Goal: Task Accomplishment & Management: Manage account settings

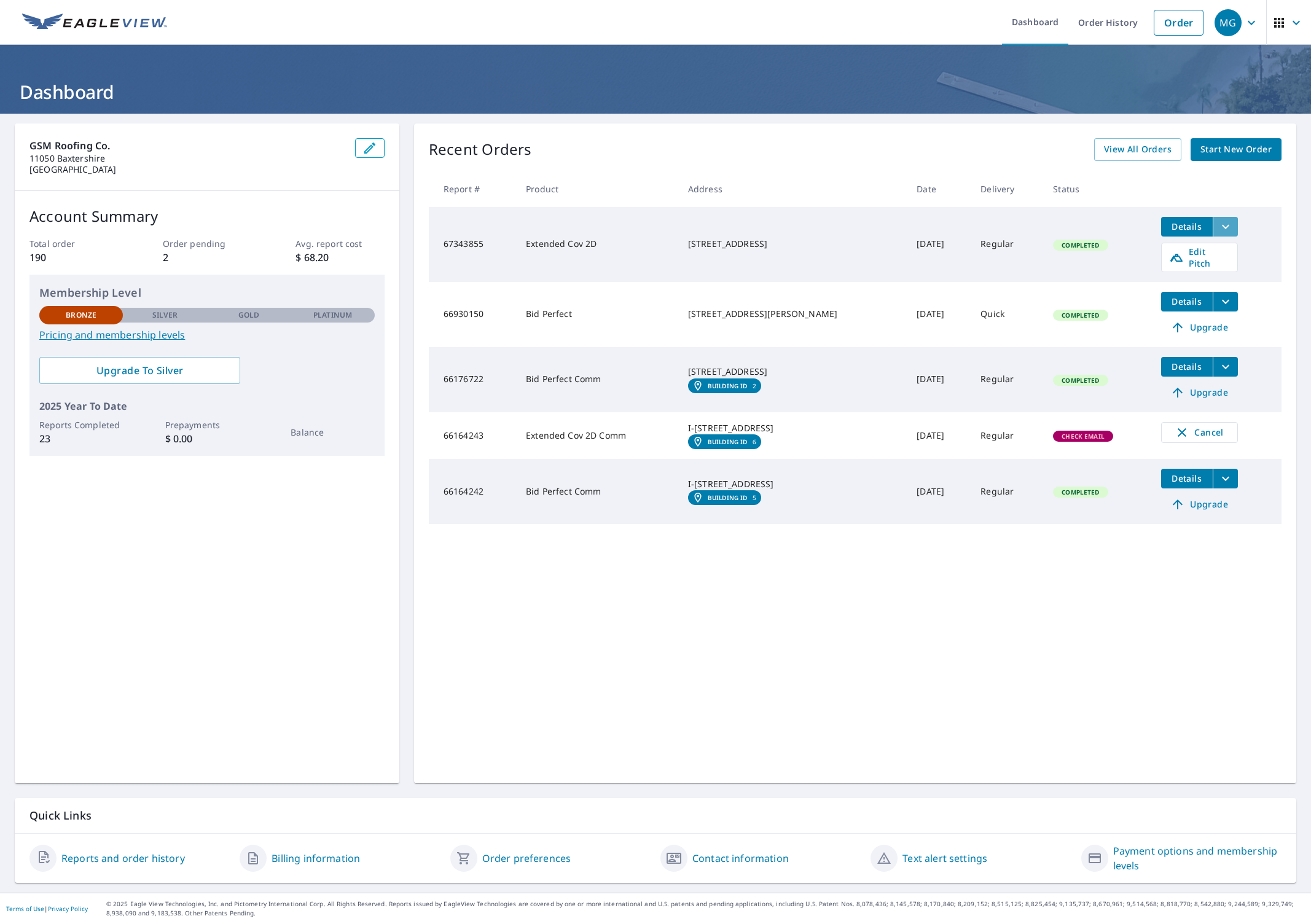
click at [1224, 227] on icon "filesDropdownBtn-67343855" at bounding box center [1226, 227] width 15 height 15
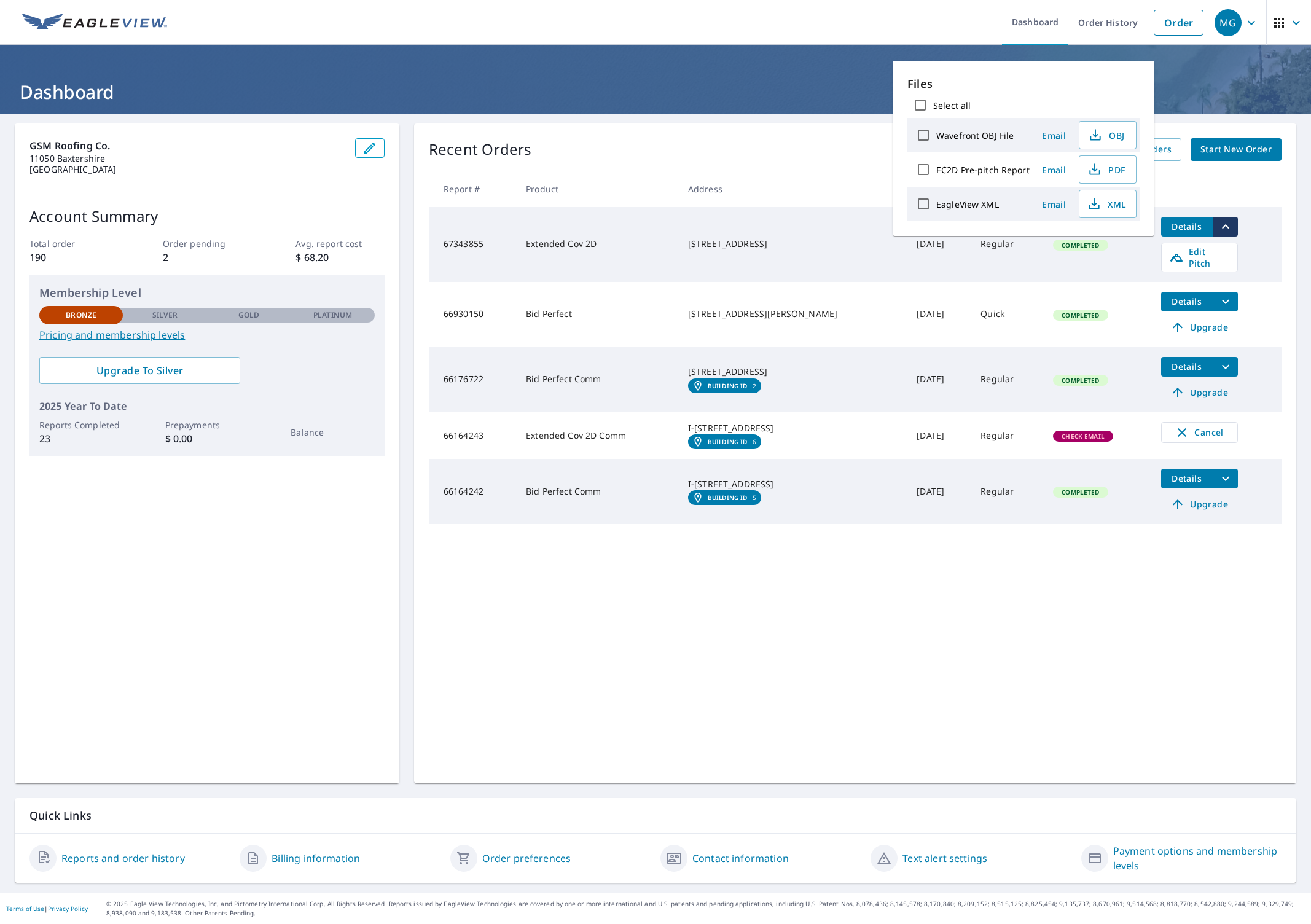
click at [972, 613] on div "Recent Orders View All Orders Start New Order Report # Product Address Date Del…" at bounding box center [855, 454] width 882 height 660
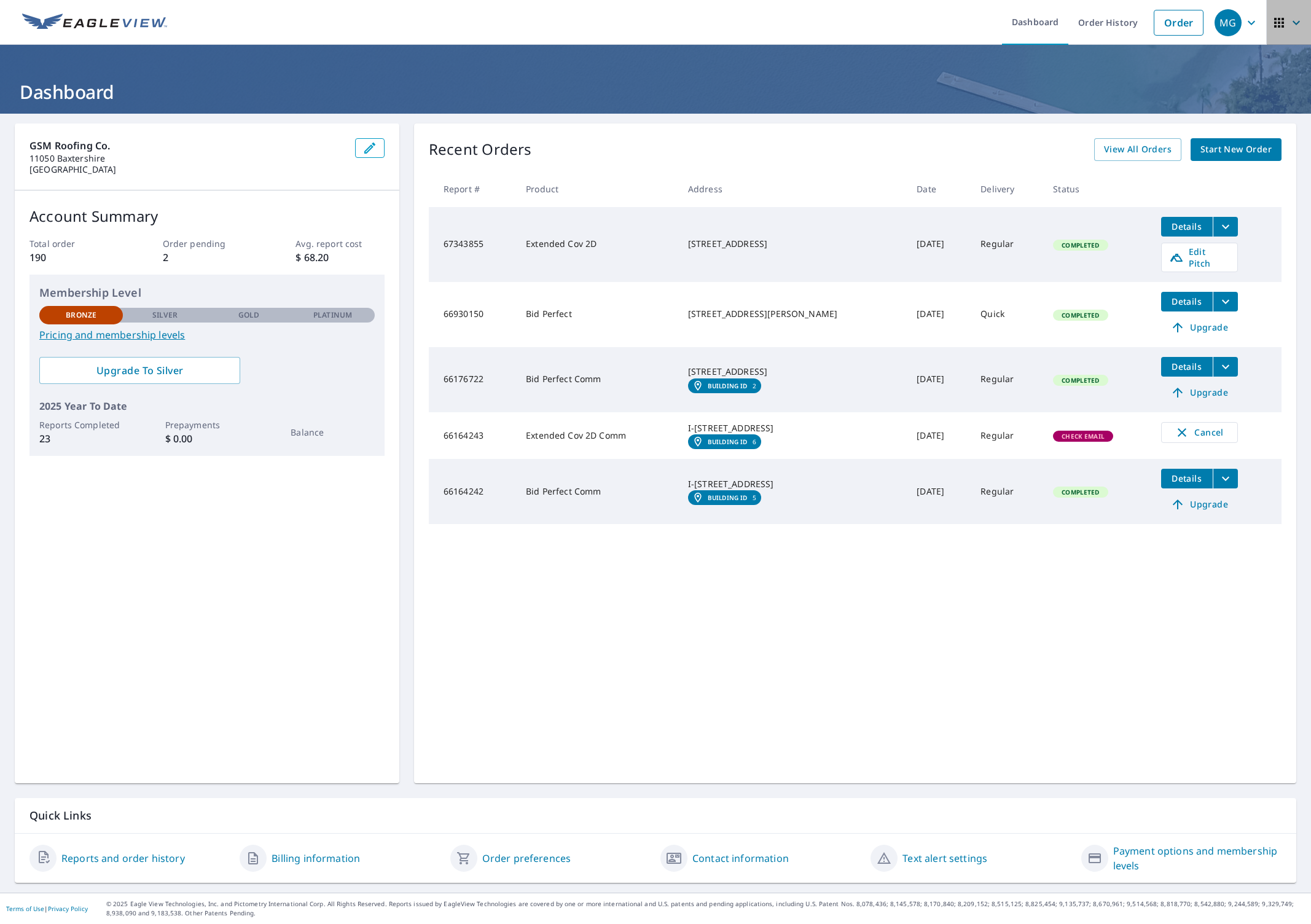
click at [1301, 27] on icon "button" at bounding box center [1296, 23] width 15 height 15
click at [1301, 29] on icon "button" at bounding box center [1296, 23] width 15 height 15
click at [1257, 22] on icon "button" at bounding box center [1251, 23] width 15 height 15
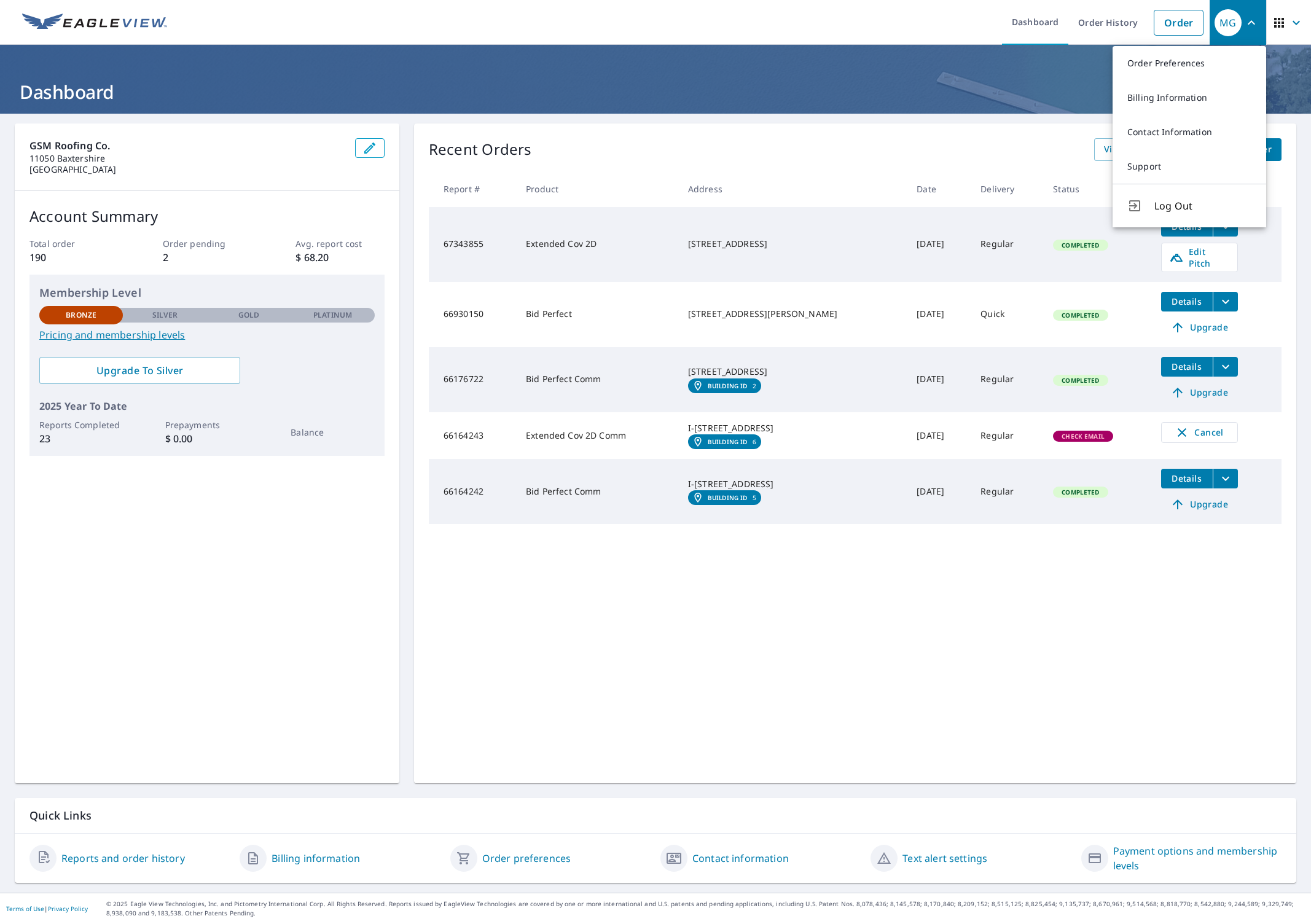
click at [1256, 23] on icon "button" at bounding box center [1251, 23] width 15 height 15
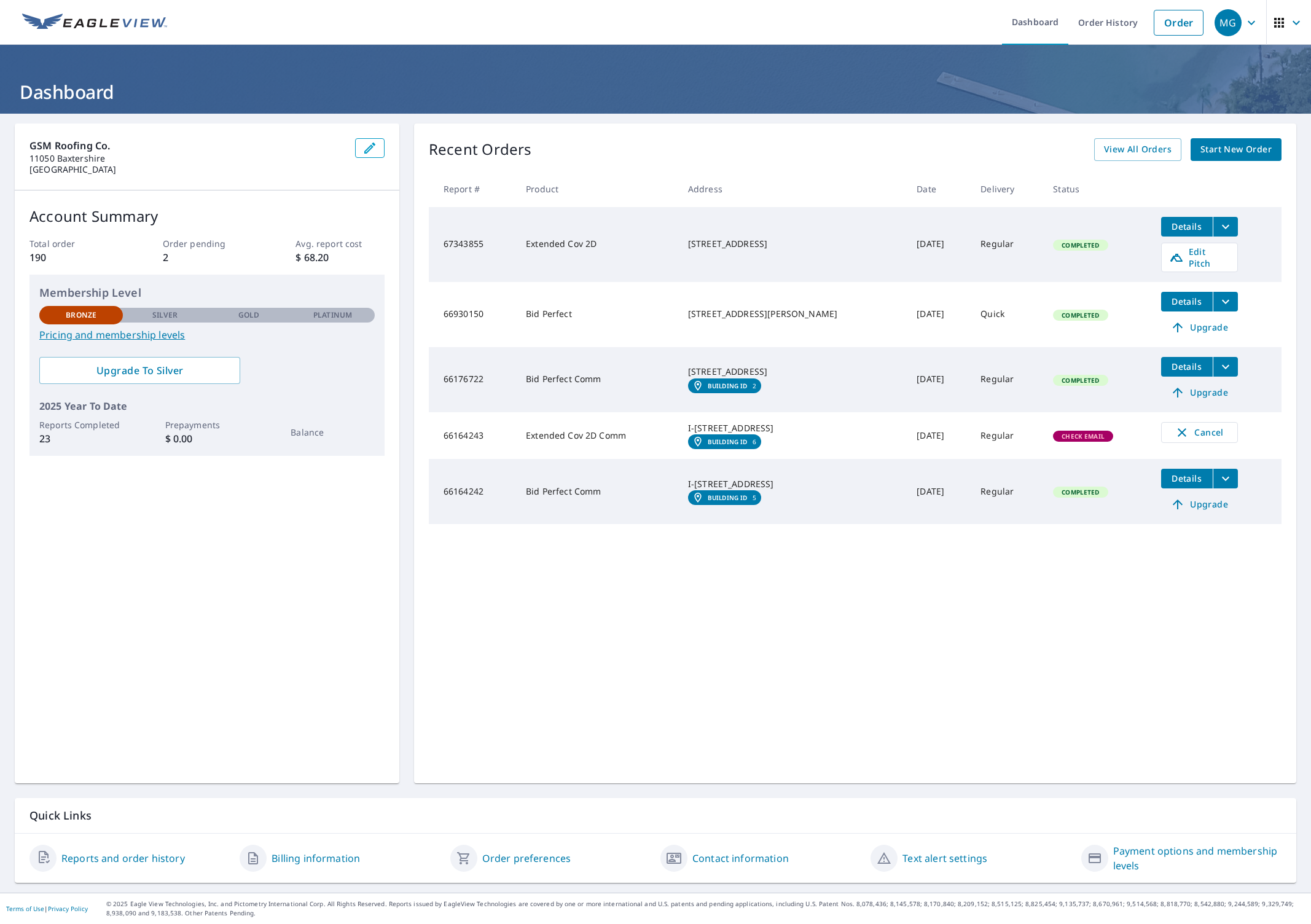
click at [1256, 23] on icon "button" at bounding box center [1251, 23] width 15 height 15
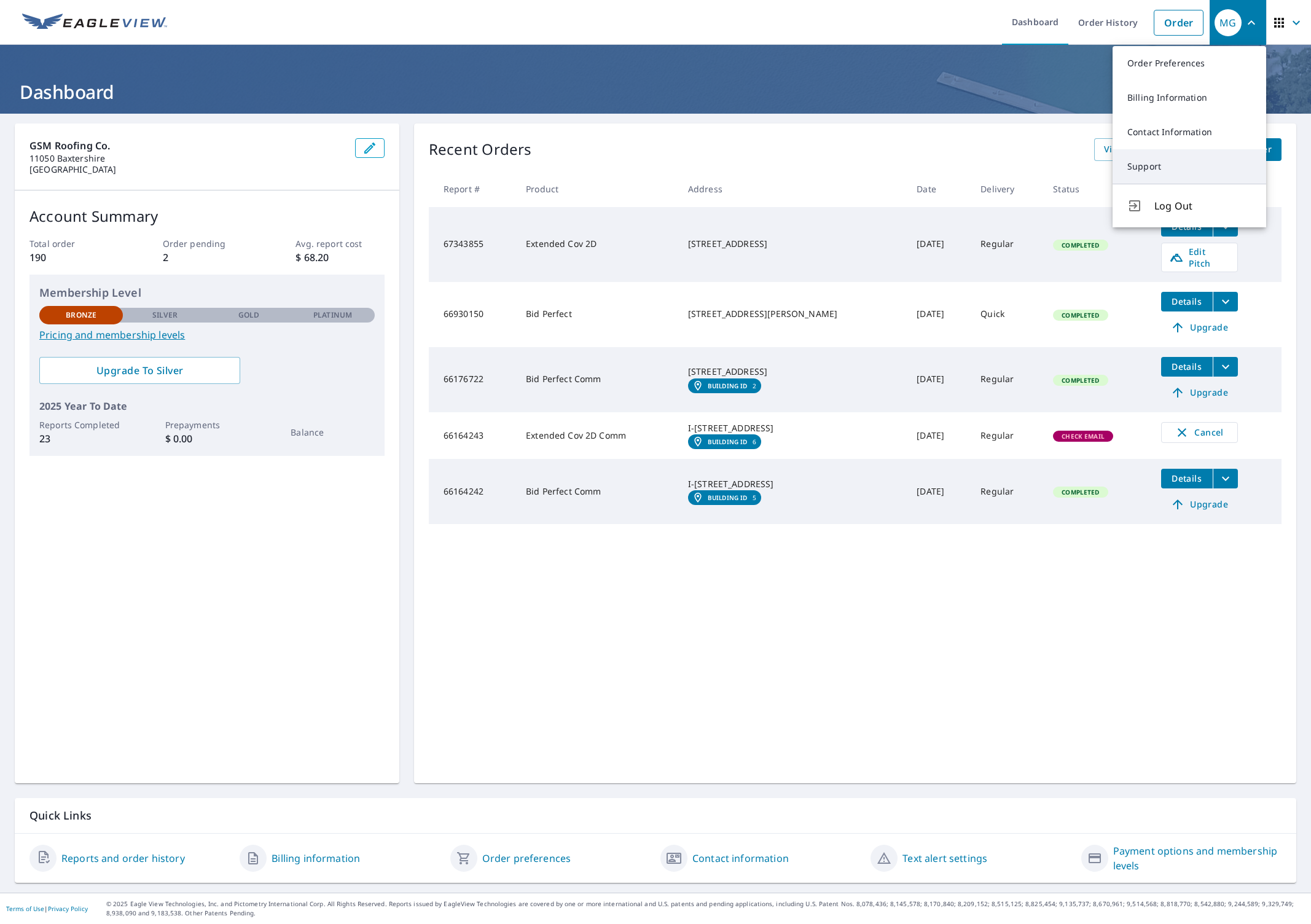
click at [1187, 160] on link "Support" at bounding box center [1190, 166] width 154 height 35
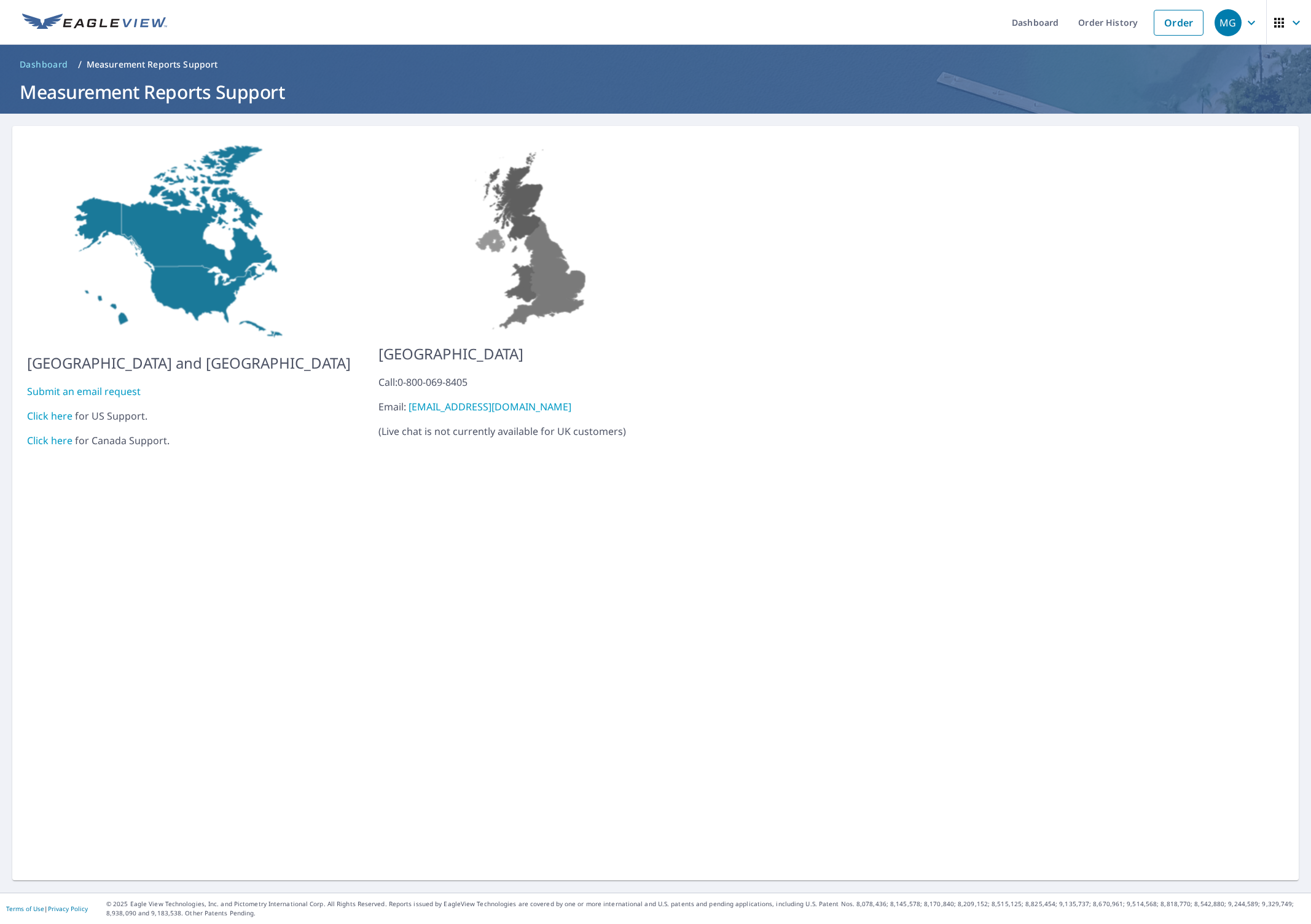
click at [59, 409] on link "Click here" at bounding box center [50, 416] width 46 height 14
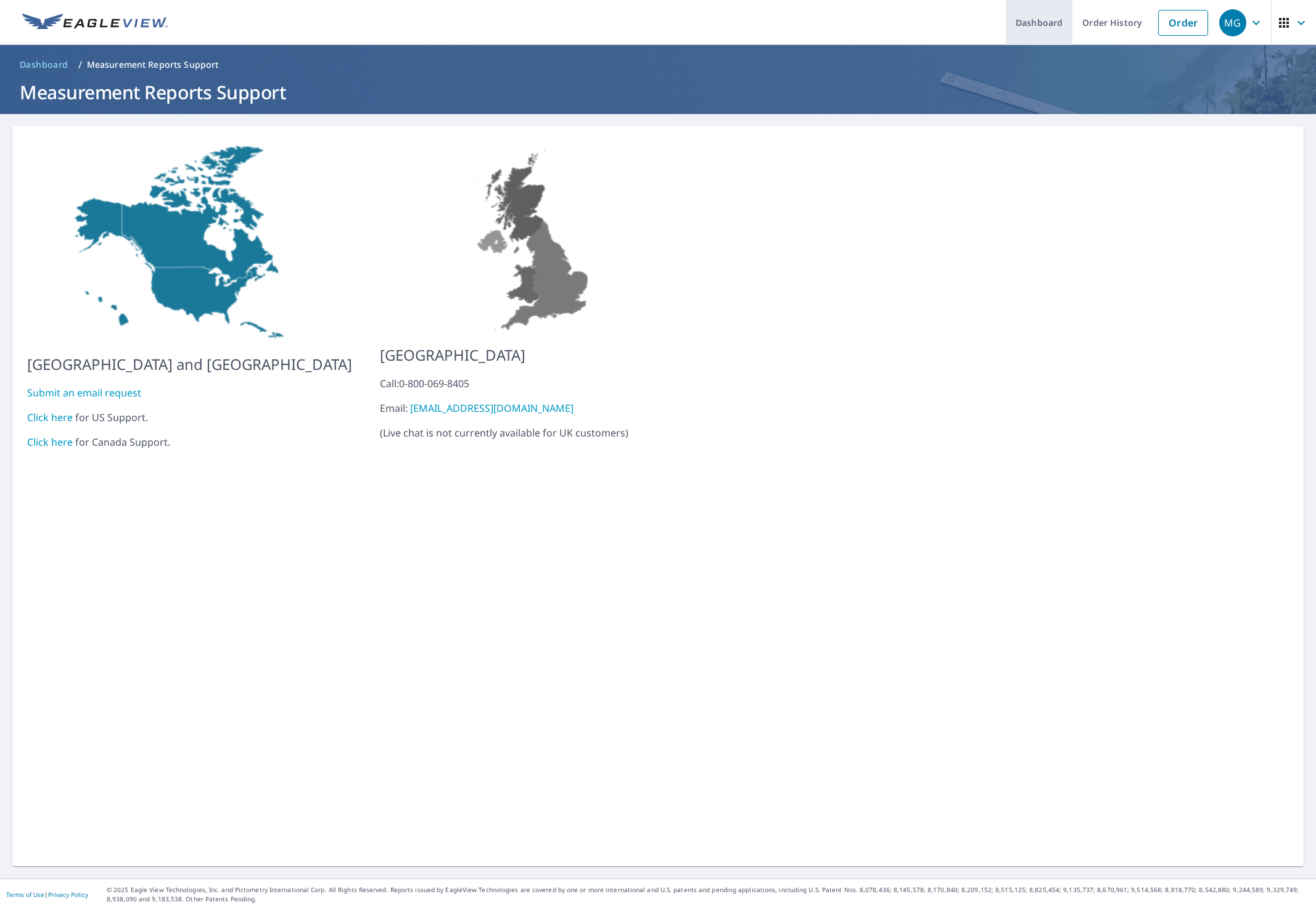
click at [1024, 41] on link "Dashboard" at bounding box center [1039, 22] width 67 height 45
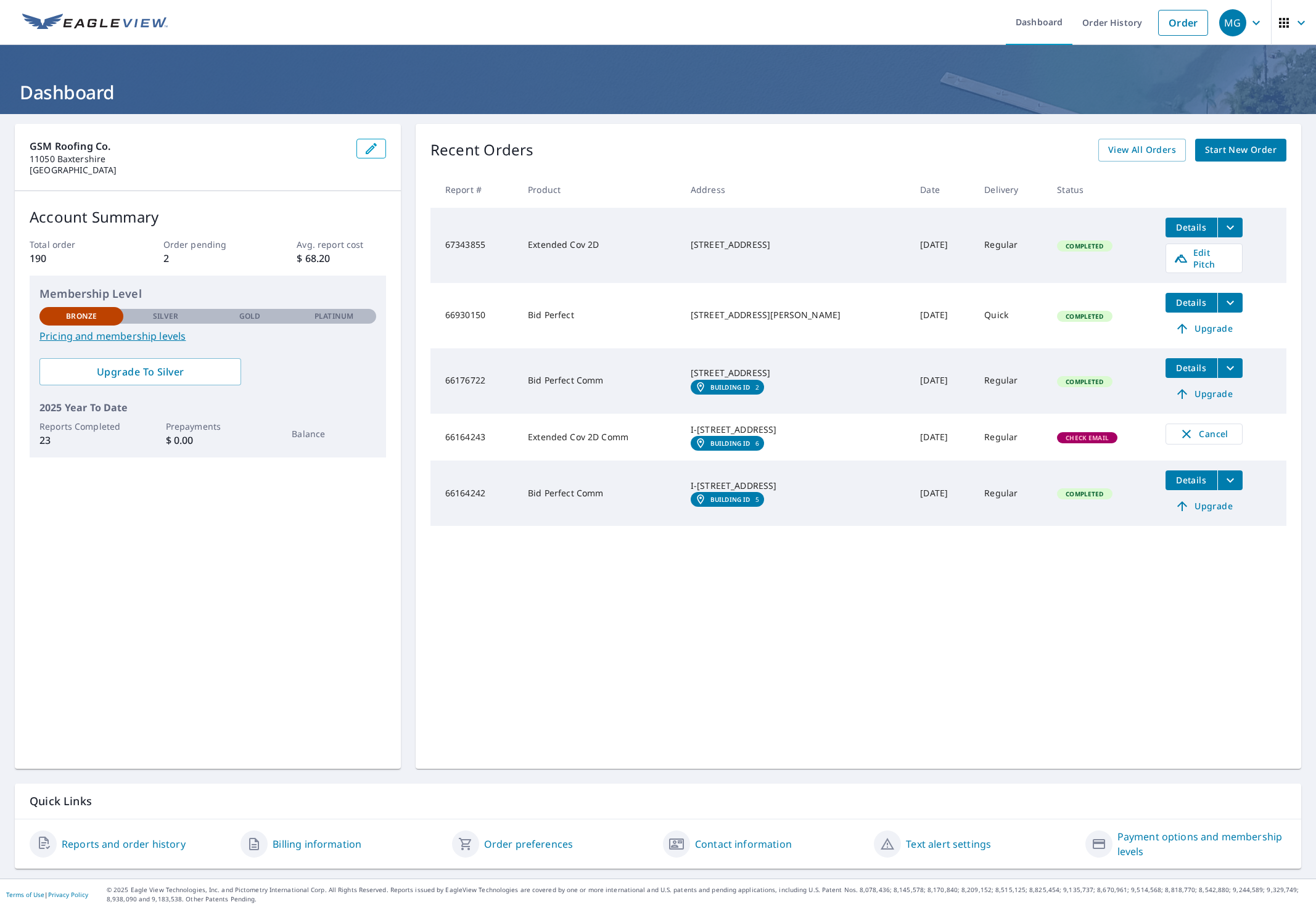
click at [1257, 29] on icon "button" at bounding box center [1256, 23] width 15 height 15
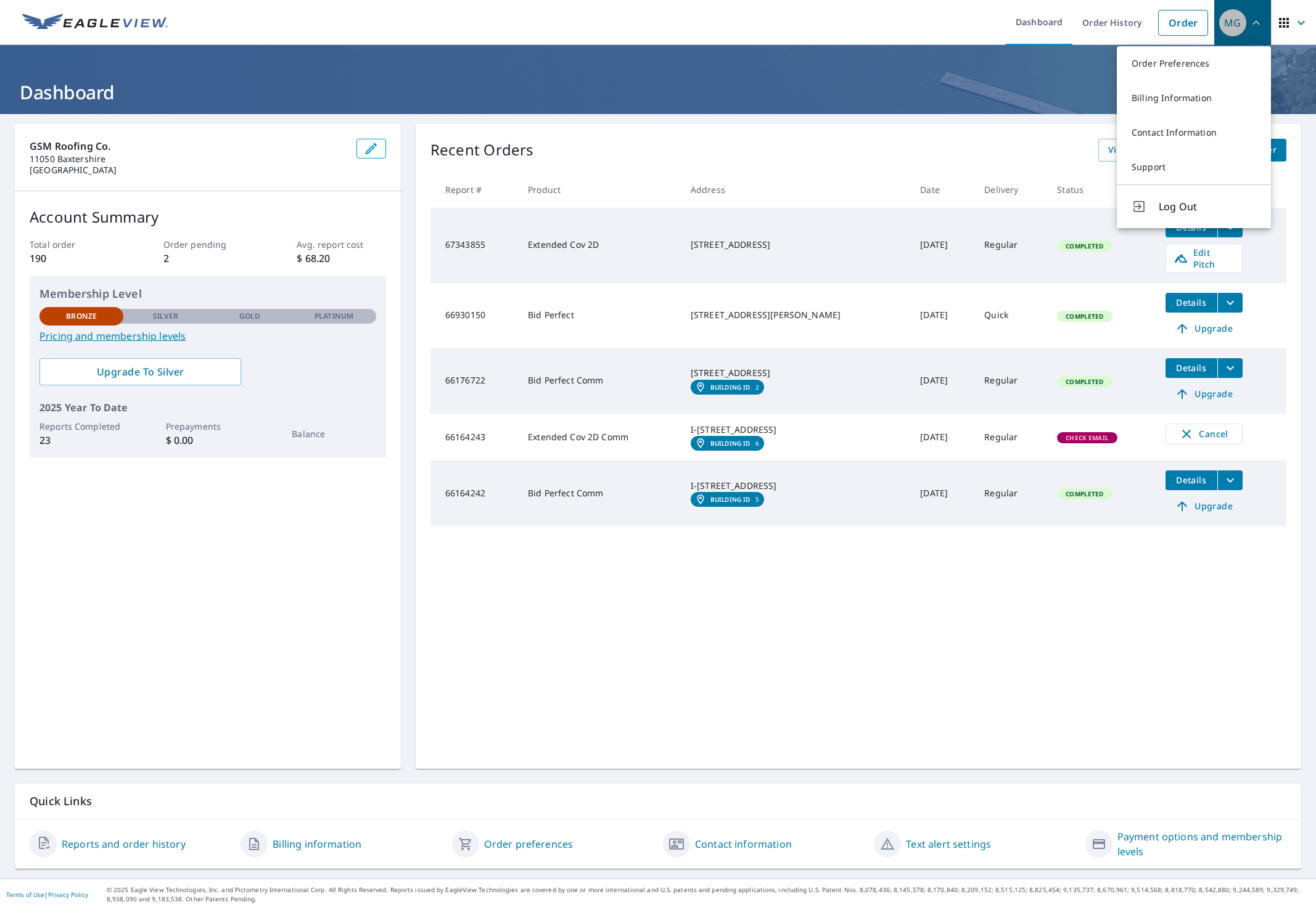
click at [1241, 19] on div "MG" at bounding box center [1232, 22] width 27 height 27
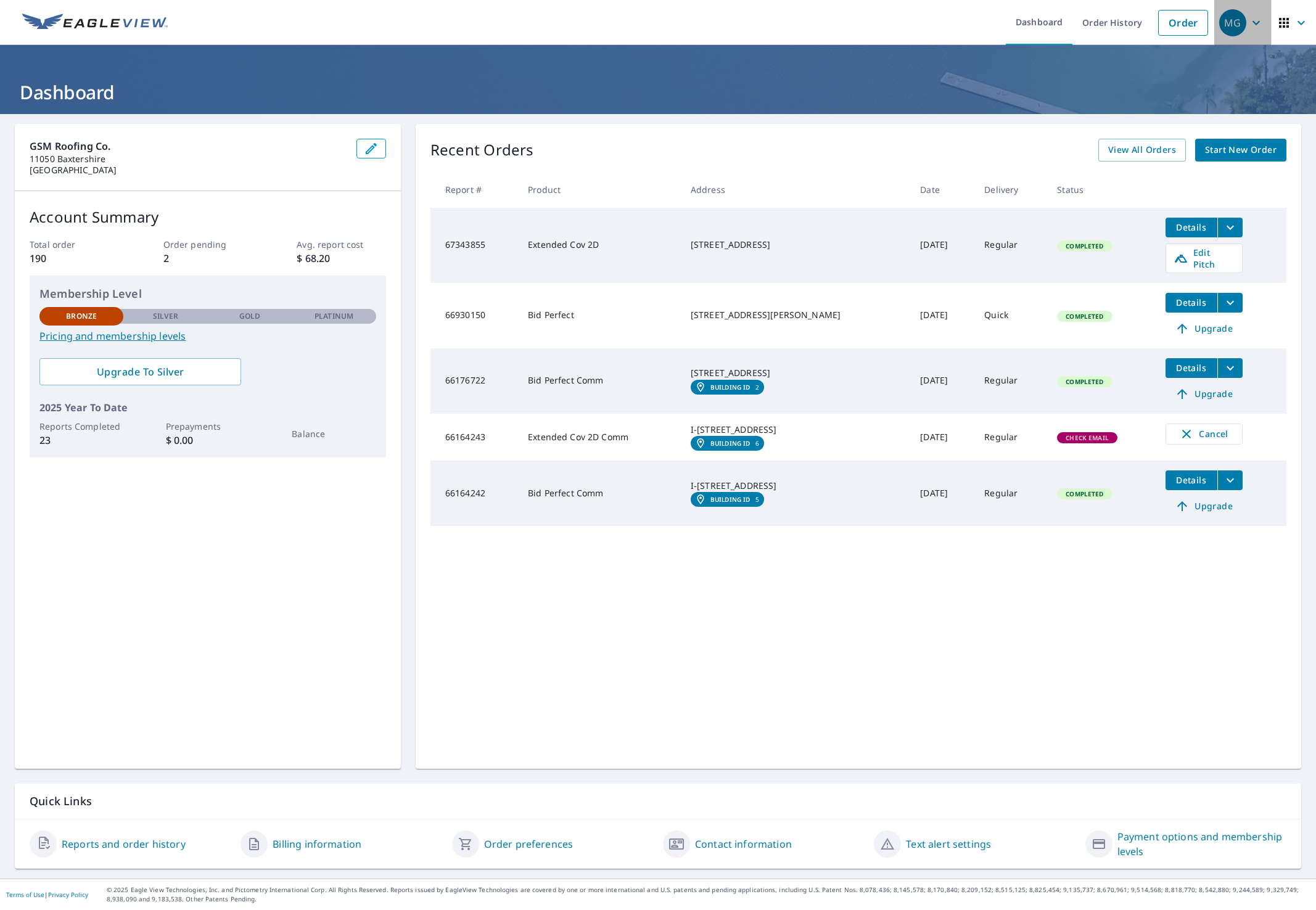
click at [1241, 19] on div "MG" at bounding box center [1232, 22] width 27 height 27
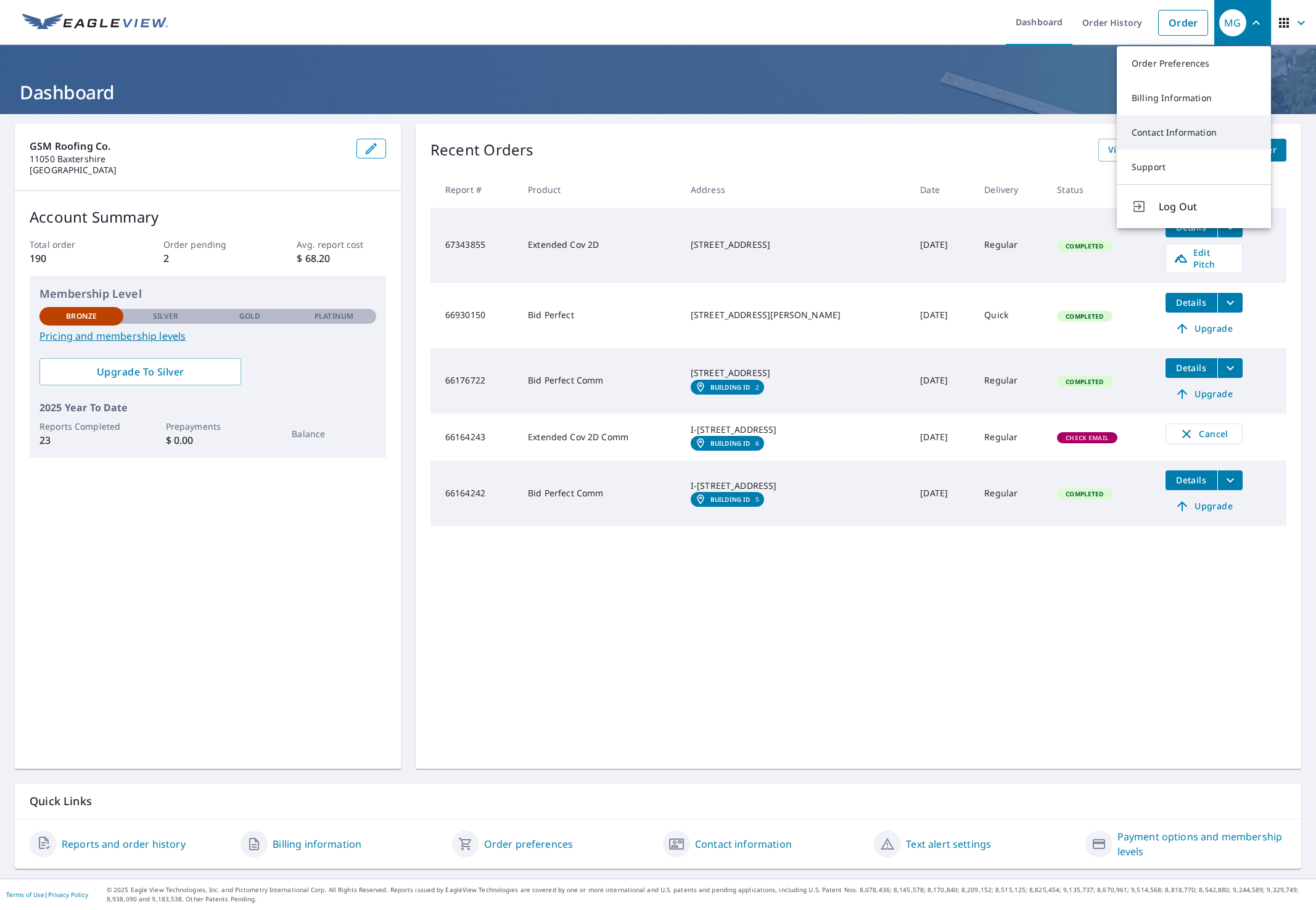
click at [1205, 134] on link "Contact Information" at bounding box center [1194, 132] width 154 height 35
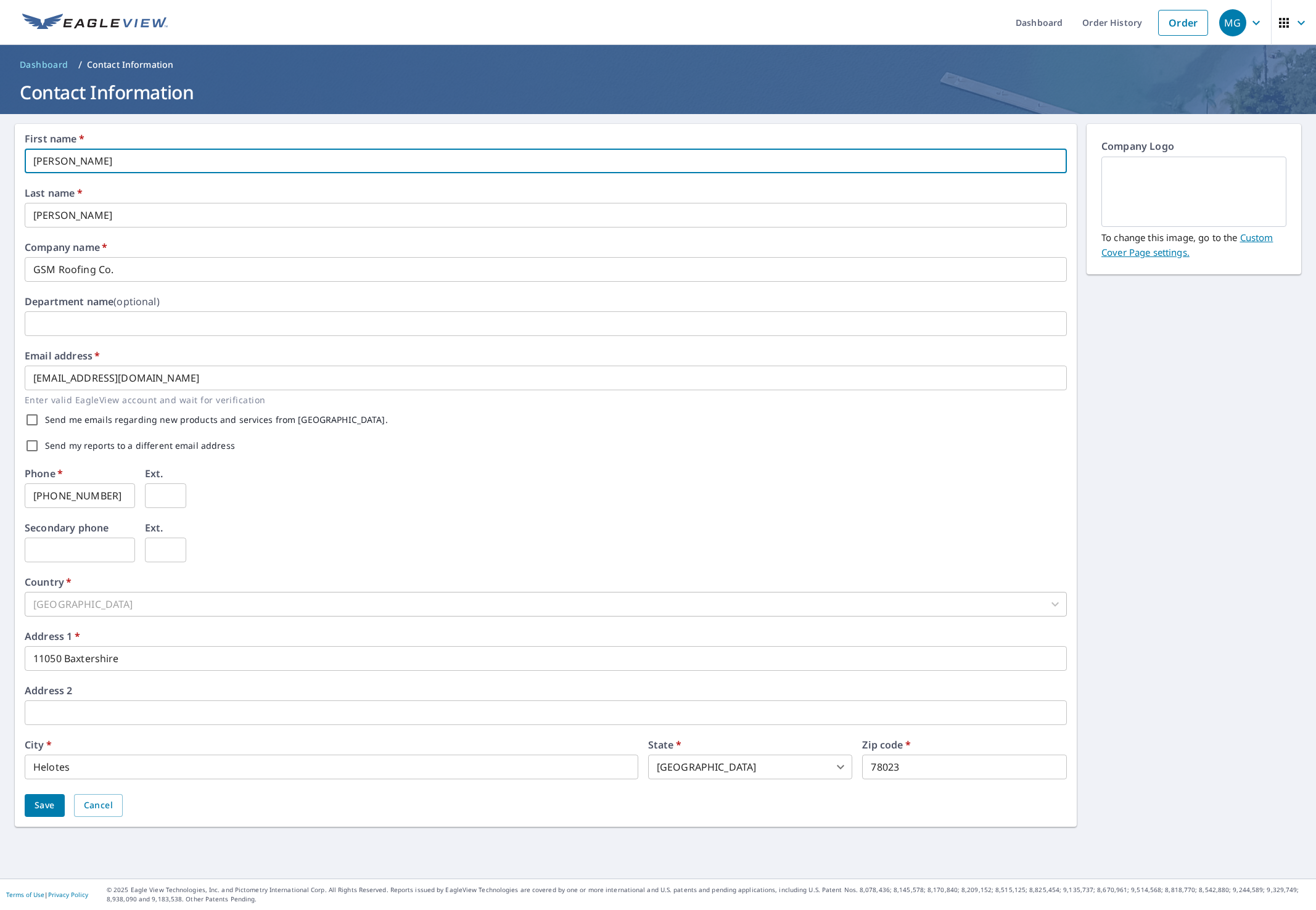
drag, startPoint x: 129, startPoint y: 159, endPoint x: -32, endPoint y: 160, distance: 161.0
type input "E"
type input "[PERSON_NAME]"
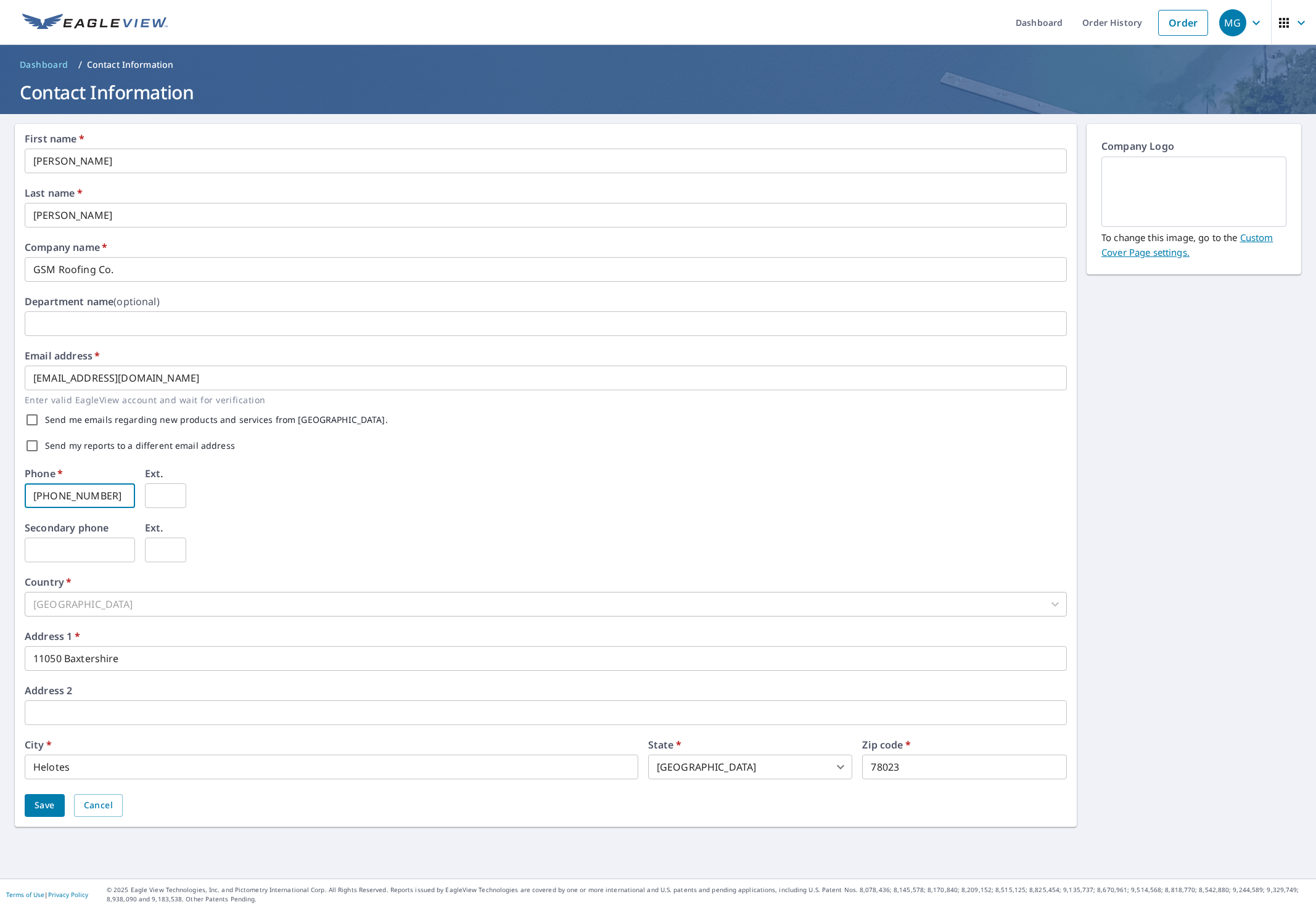
type input "[PHONE_NUMBER]"
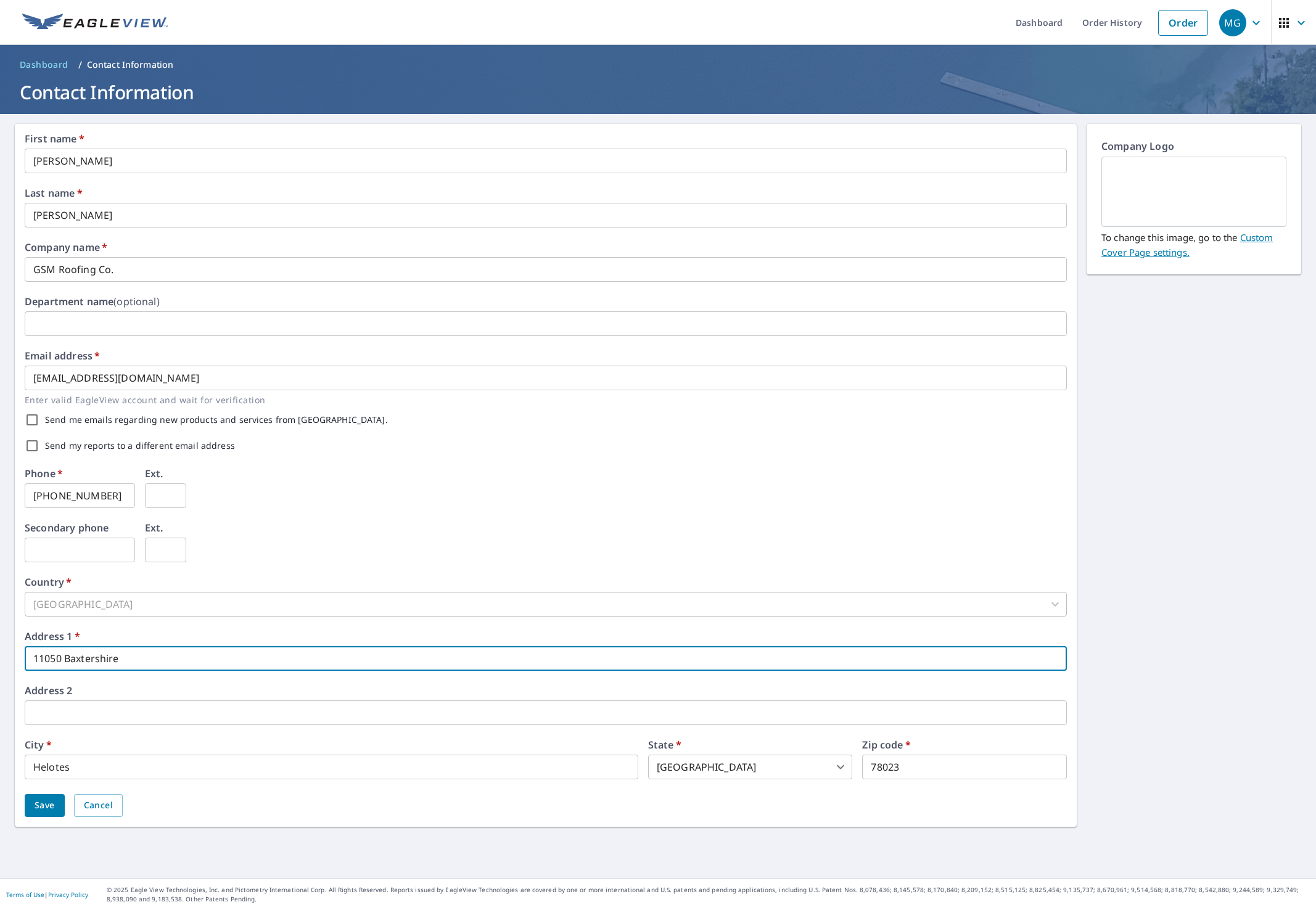
drag, startPoint x: 135, startPoint y: 656, endPoint x: -58, endPoint y: 643, distance: 193.4
type input "7335 Caribou"
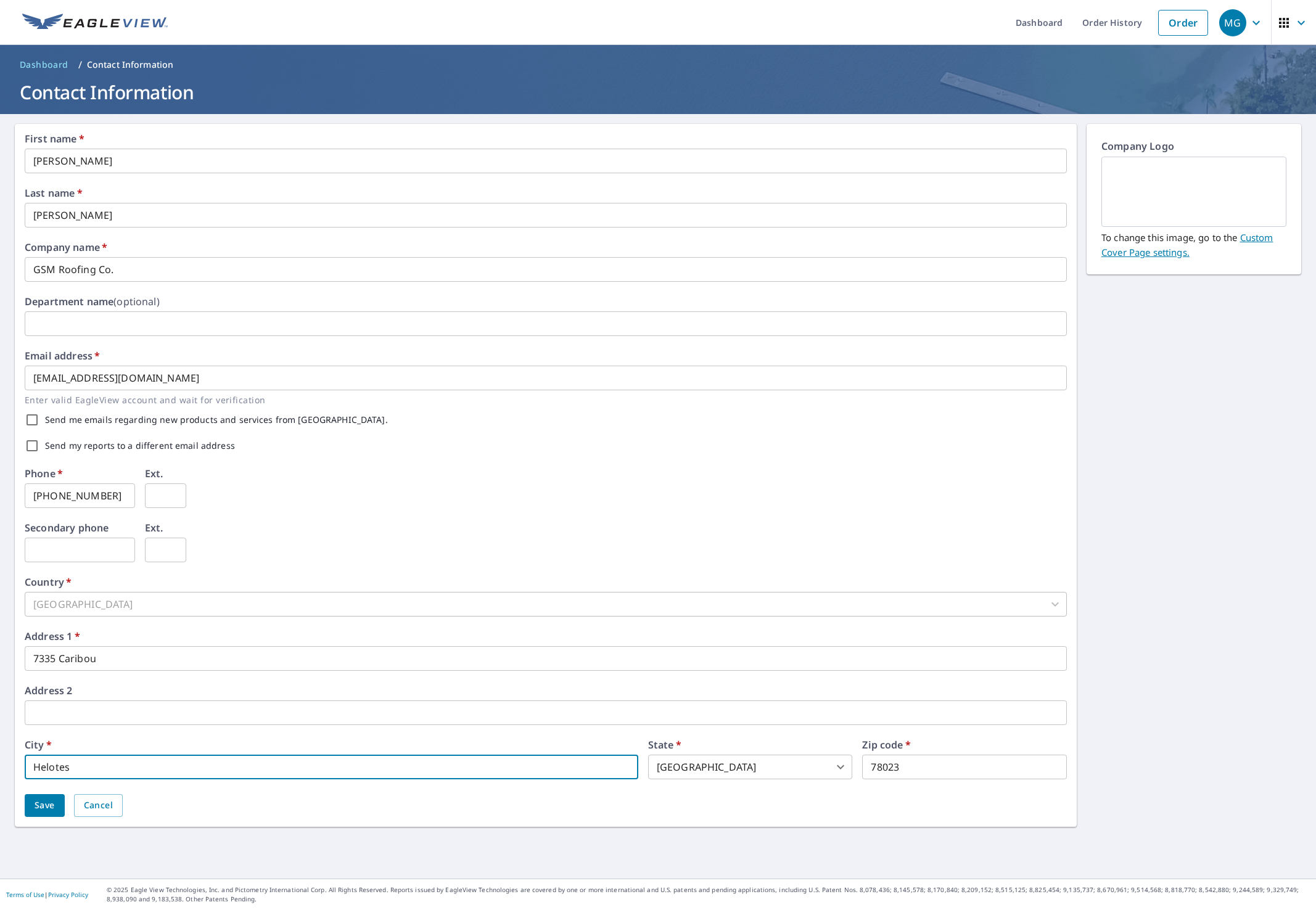
click at [162, 763] on input "Helotes" at bounding box center [332, 767] width 614 height 25
type input "San Antonio"
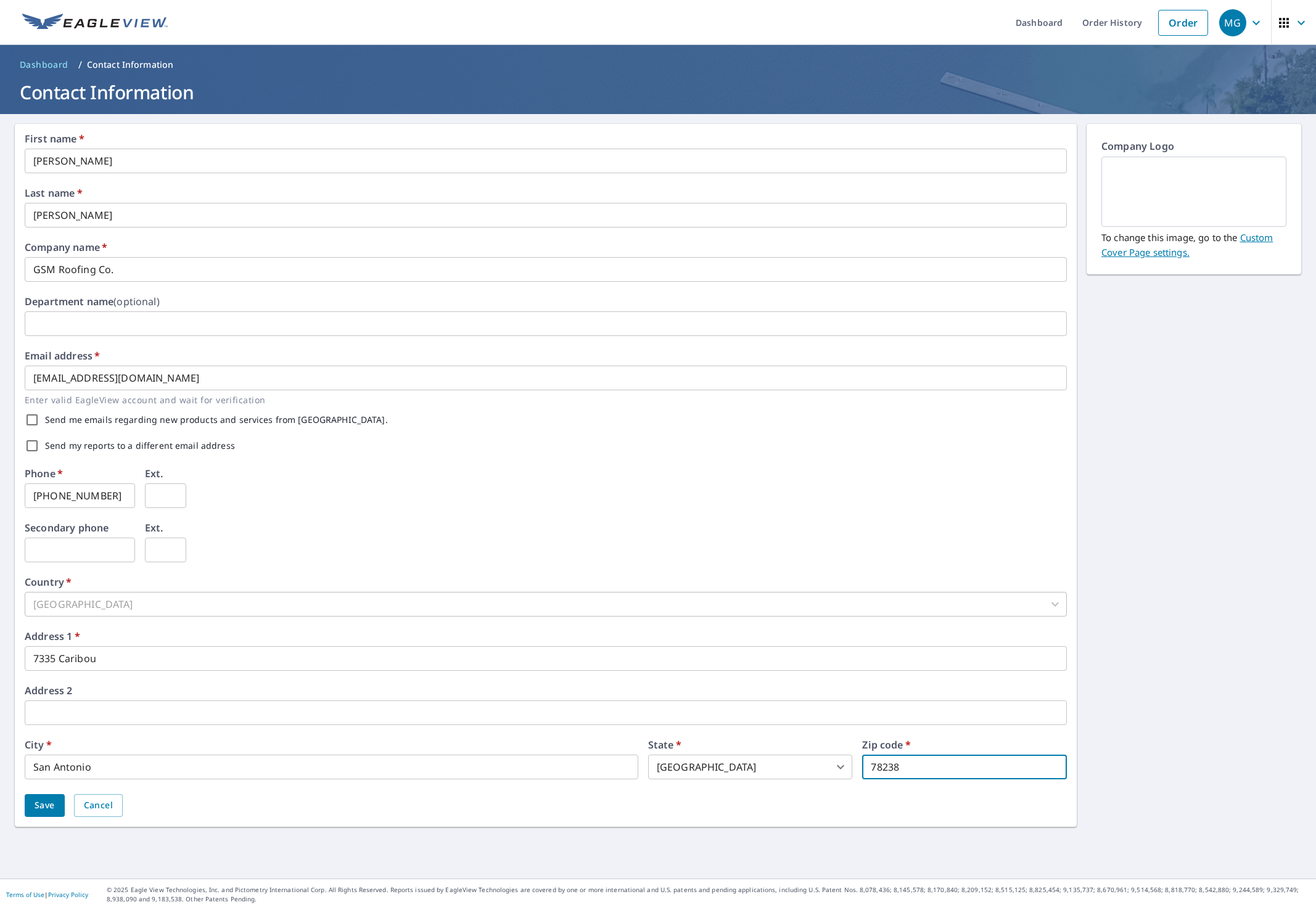
type input "78238"
click at [39, 800] on span "Save" at bounding box center [44, 805] width 20 height 16
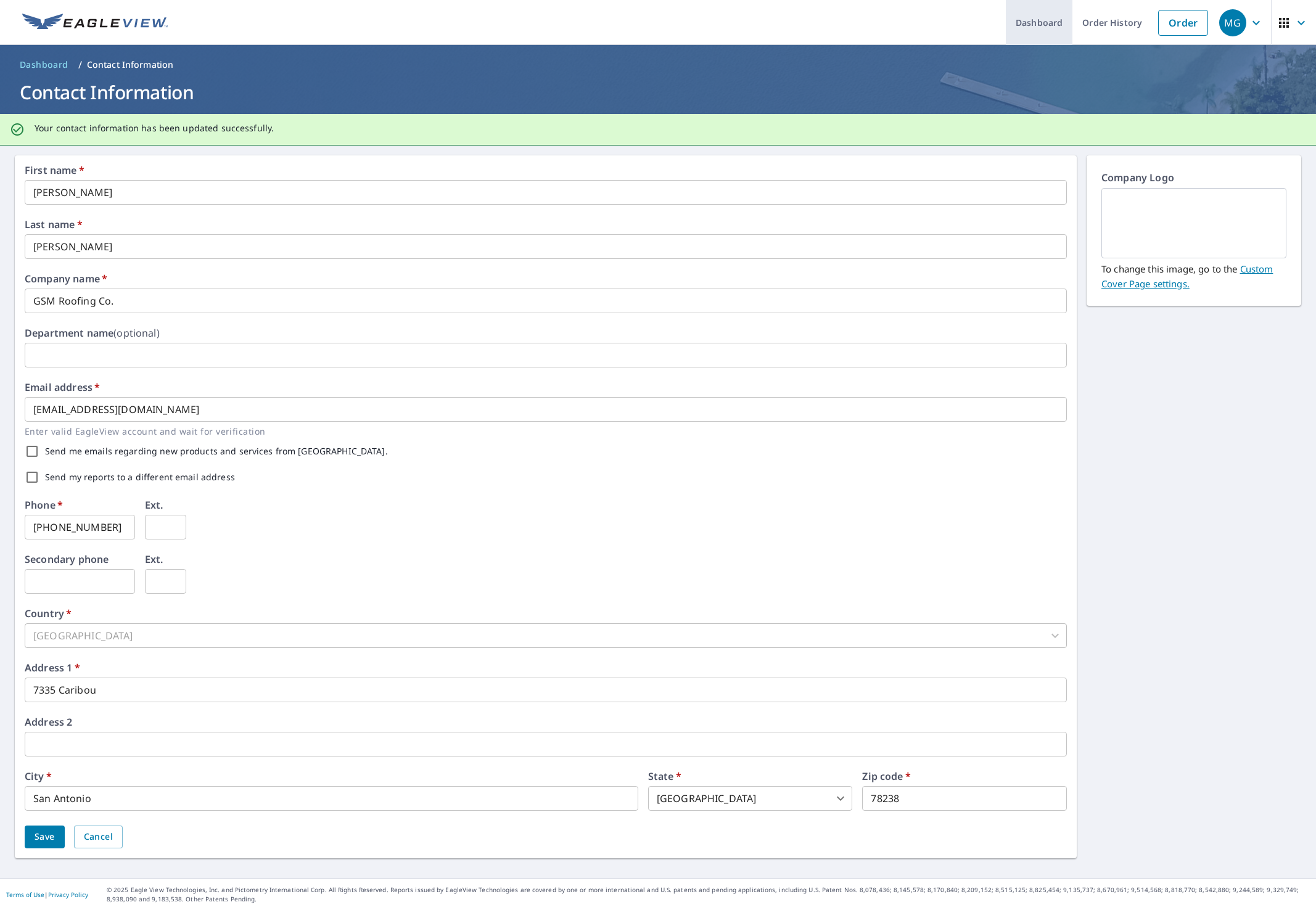
click at [1039, 28] on link "Dashboard" at bounding box center [1039, 22] width 67 height 45
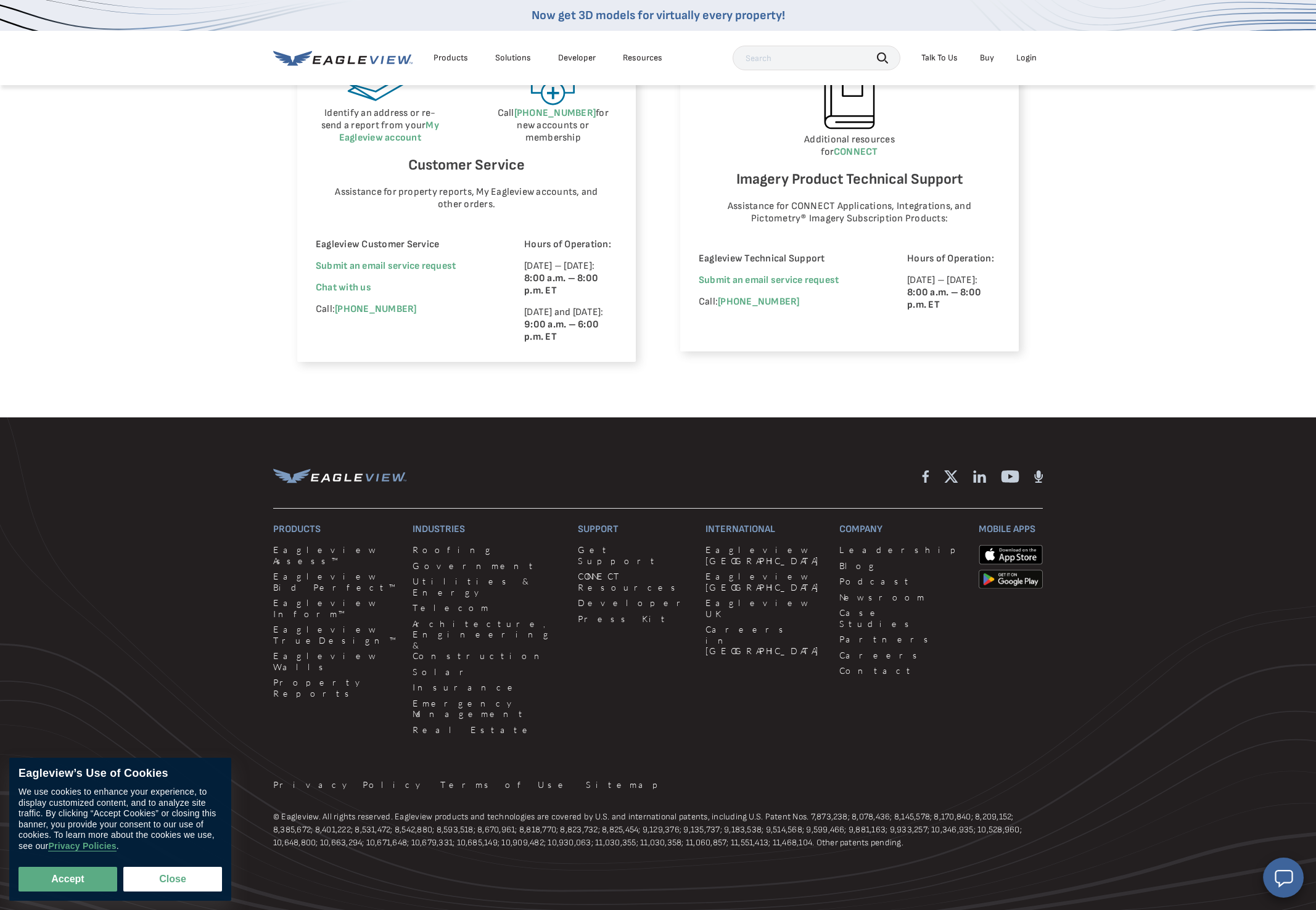
scroll to position [769, 0]
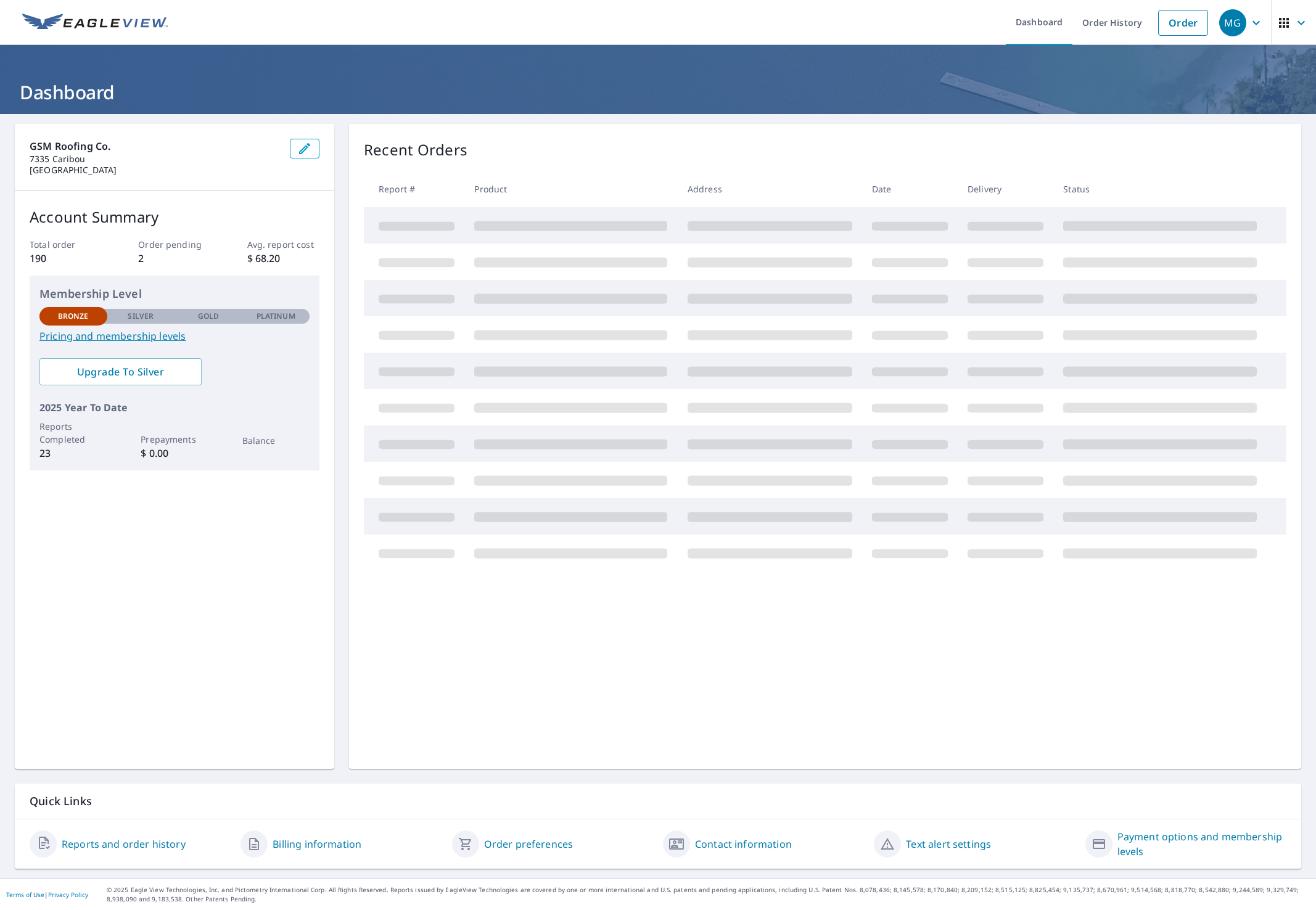
click at [1255, 24] on icon "button" at bounding box center [1256, 23] width 15 height 15
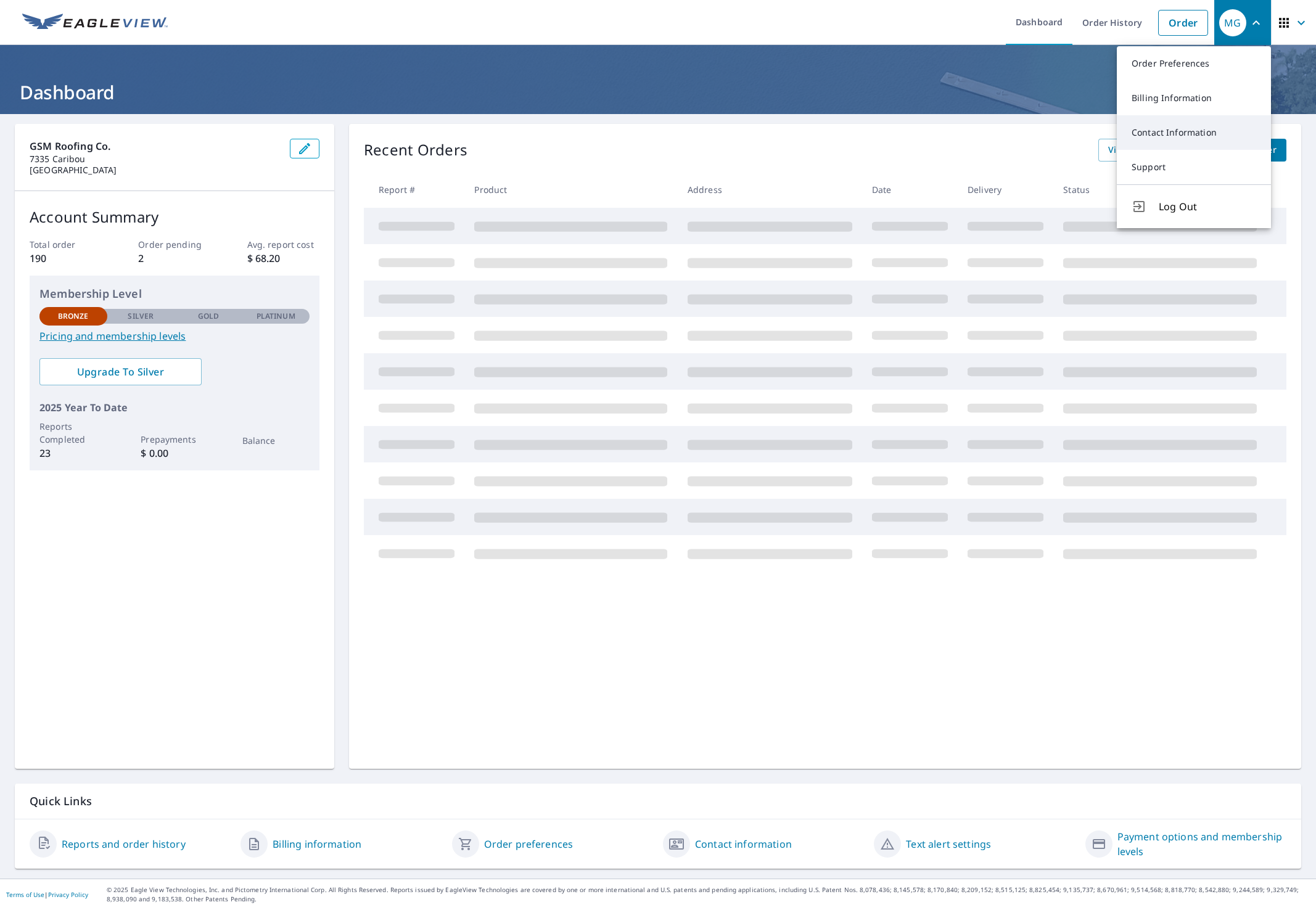
click at [1166, 140] on link "Contact Information" at bounding box center [1194, 132] width 154 height 35
